Goal: Task Accomplishment & Management: Manage account settings

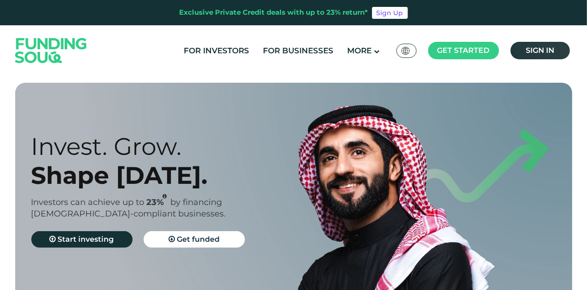
click at [553, 52] on span "Sign in" at bounding box center [540, 50] width 29 height 9
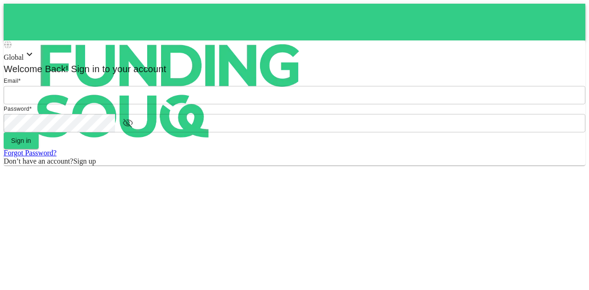
type input "mohanad.y.yasin@hotmail.com"
click at [296, 166] on form "Email * email mohanad.y.yasin@hotmail.com email Password * password password Si…" at bounding box center [295, 120] width 582 height 89
click at [39, 149] on button "Sign in" at bounding box center [21, 141] width 35 height 17
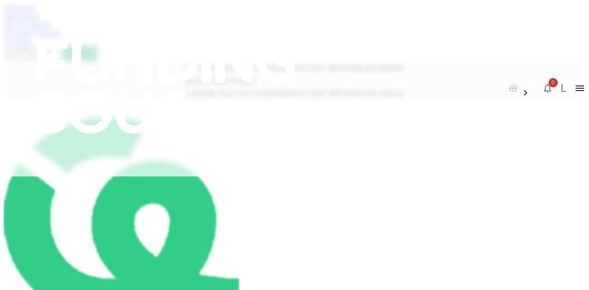
click at [52, 28] on link "My Investments" at bounding box center [28, 24] width 48 height 8
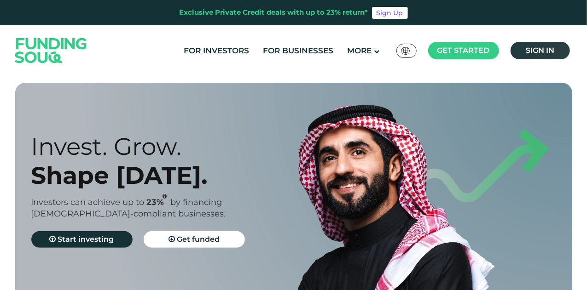
click at [540, 52] on span "Sign in" at bounding box center [540, 50] width 29 height 9
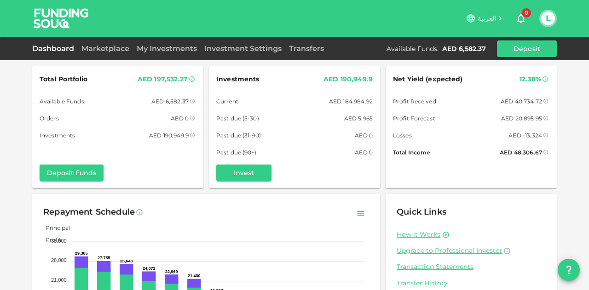
click at [112, 34] on div "العربية 0 L" at bounding box center [294, 18] width 525 height 37
click at [105, 48] on link "Marketplace" at bounding box center [105, 48] width 55 height 9
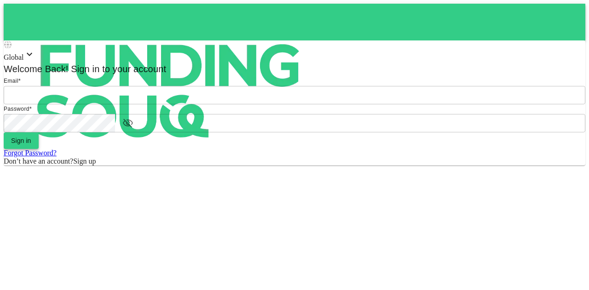
type input "[EMAIL_ADDRESS][PERSON_NAME][DOMAIN_NAME]"
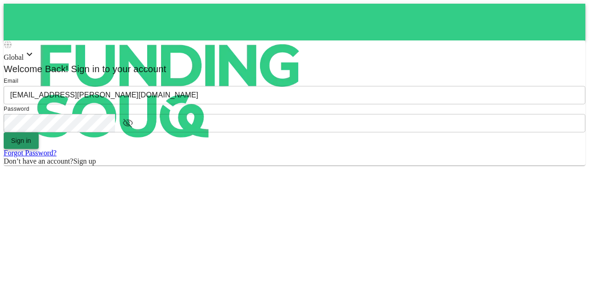
click at [39, 149] on button "Sign in" at bounding box center [21, 141] width 35 height 17
